Goal: Obtain resource: Obtain resource

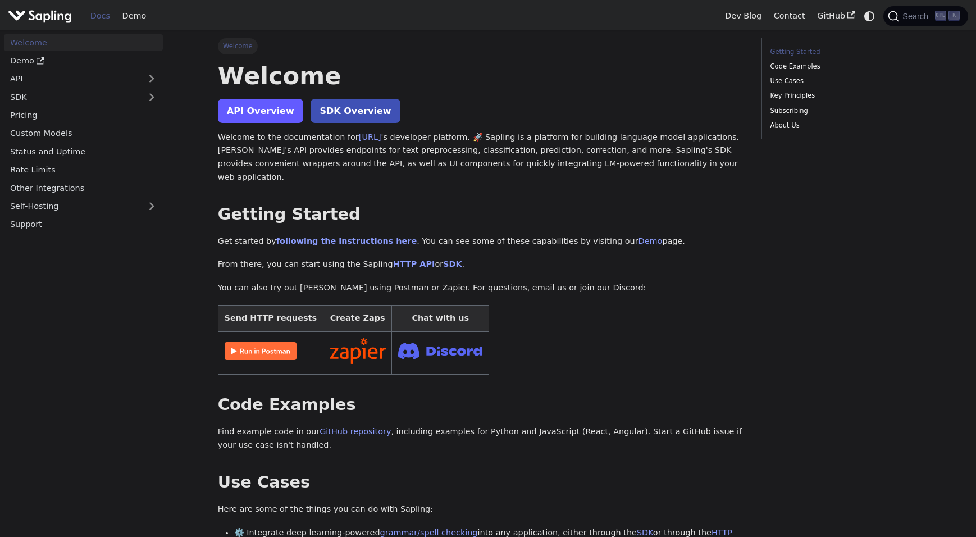
click at [283, 116] on link "API Overview" at bounding box center [260, 111] width 85 height 24
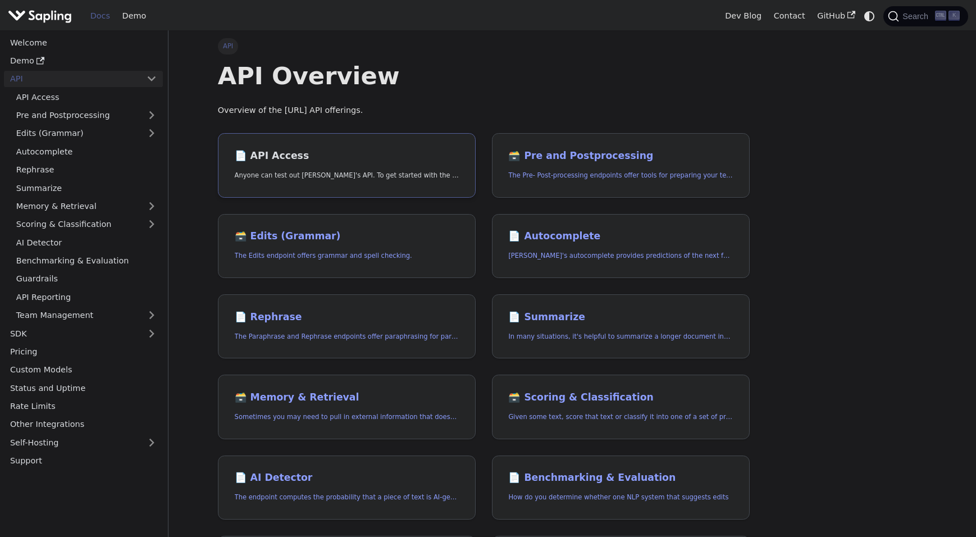
click at [308, 150] on h2 "📄️ API Access" at bounding box center [347, 156] width 224 height 12
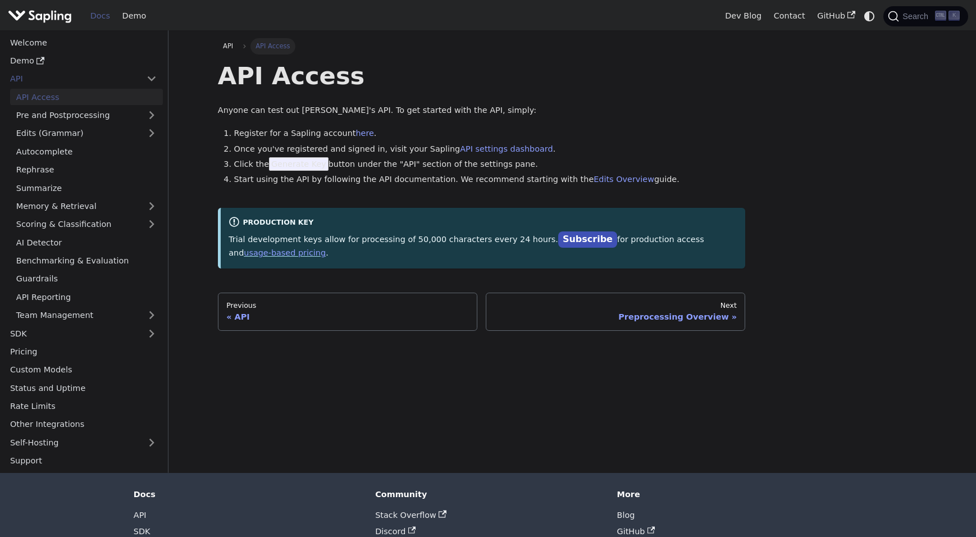
click at [449, 268] on div "Production Key Trial development keys allow for processing of 50,000 characters…" at bounding box center [482, 238] width 528 height 60
click at [362, 131] on link "here" at bounding box center [365, 133] width 18 height 9
click at [395, 194] on div "API Access Anyone can test out Sapling's API. To get started with the API, simp…" at bounding box center [482, 164] width 528 height 207
click at [481, 156] on ol "Register for a Sapling account here . Once you've registered and signed in, vis…" at bounding box center [482, 157] width 528 height 60
click at [482, 152] on link "API settings dashboard" at bounding box center [506, 148] width 93 height 9
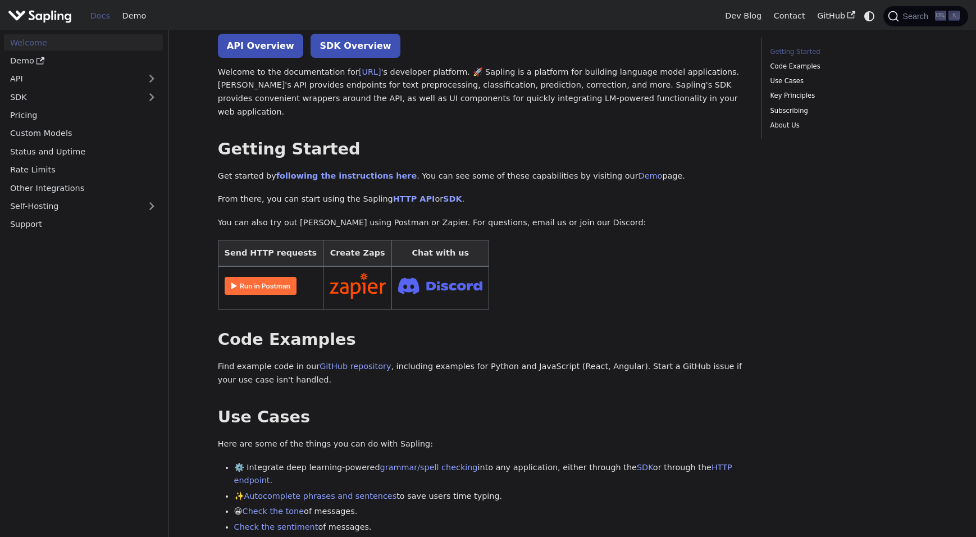
scroll to position [168, 0]
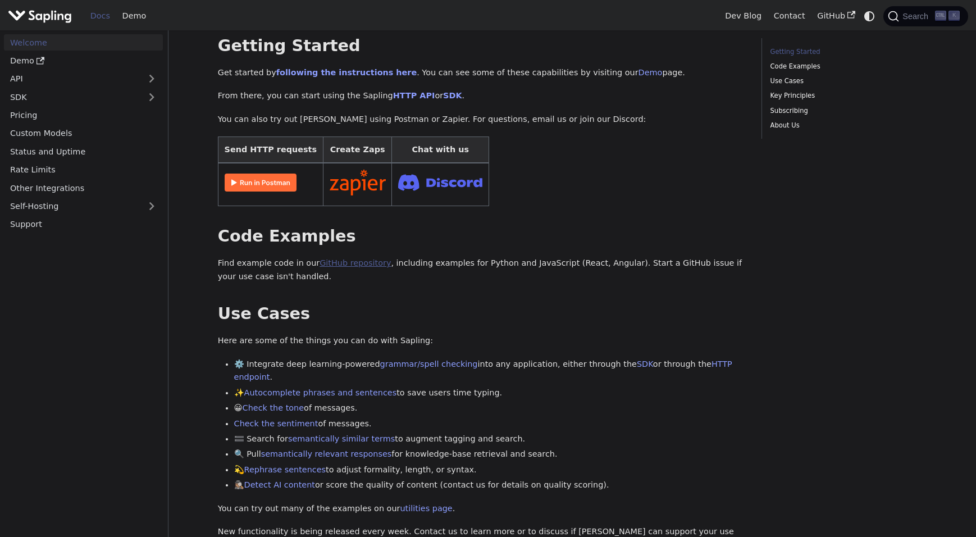
click at [365, 260] on link "GitHub repository" at bounding box center [355, 262] width 71 height 9
